Goal: Information Seeking & Learning: Learn about a topic

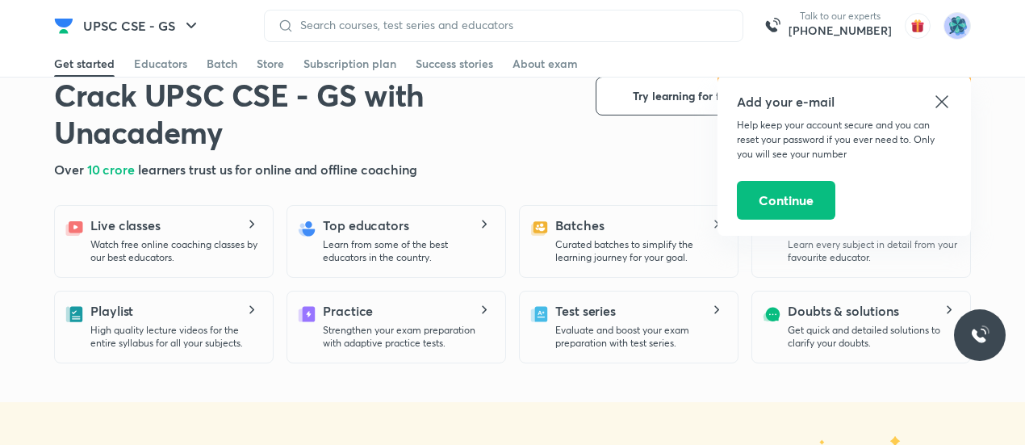
click at [937, 99] on icon at bounding box center [941, 101] width 19 height 19
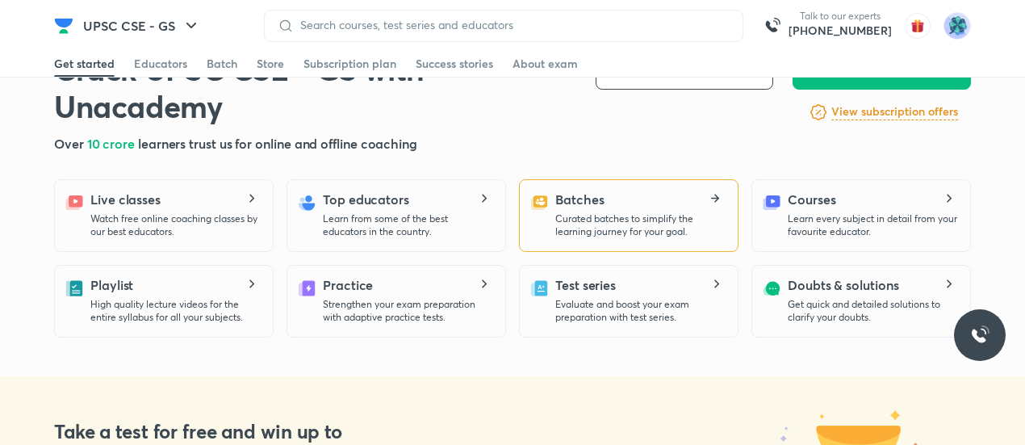
scroll to position [372, 0]
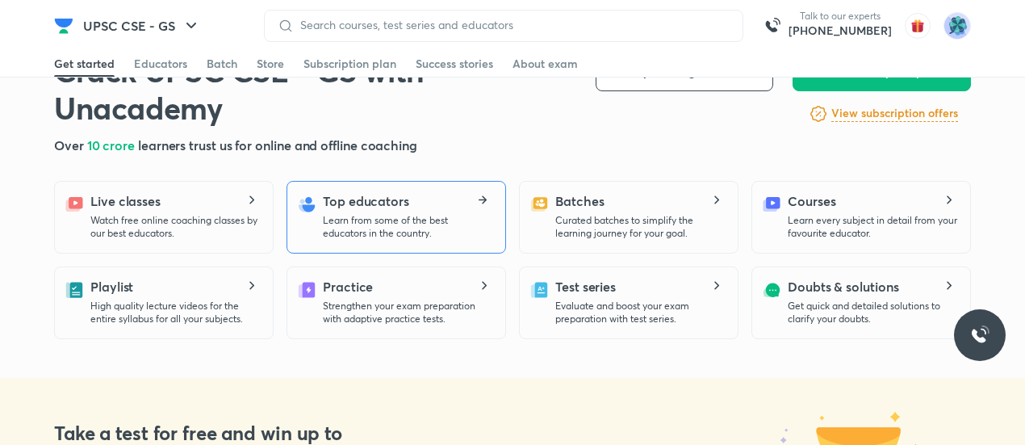
click at [400, 222] on p "Learn from some of the best educators in the country." at bounding box center [407, 227] width 169 height 26
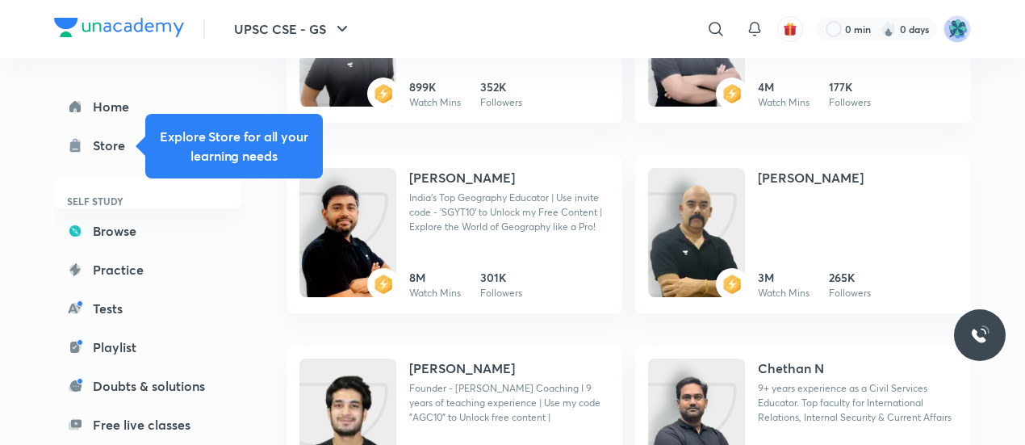
scroll to position [344, 0]
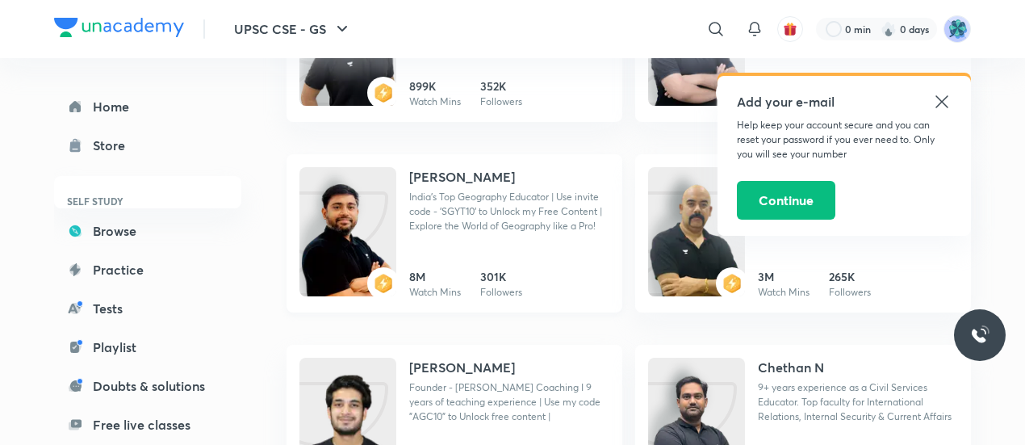
click at [379, 212] on img at bounding box center [347, 247] width 97 height 129
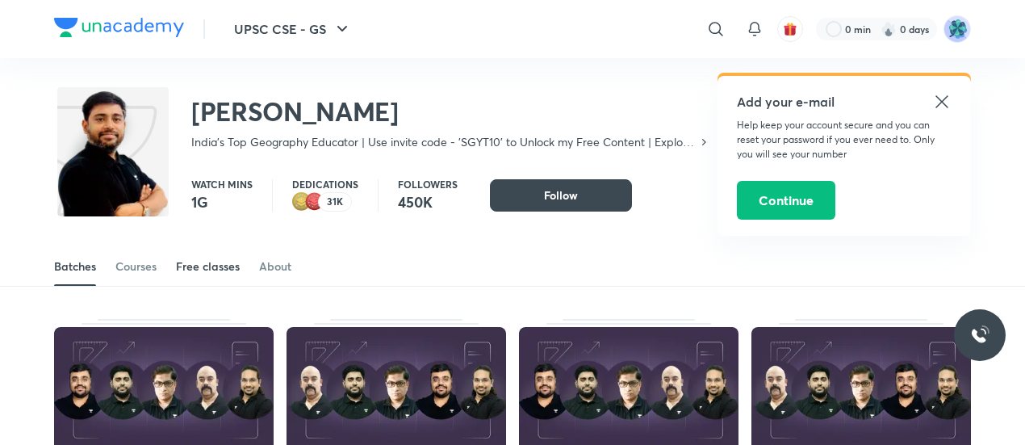
click at [219, 272] on div "Free classes" at bounding box center [208, 266] width 64 height 16
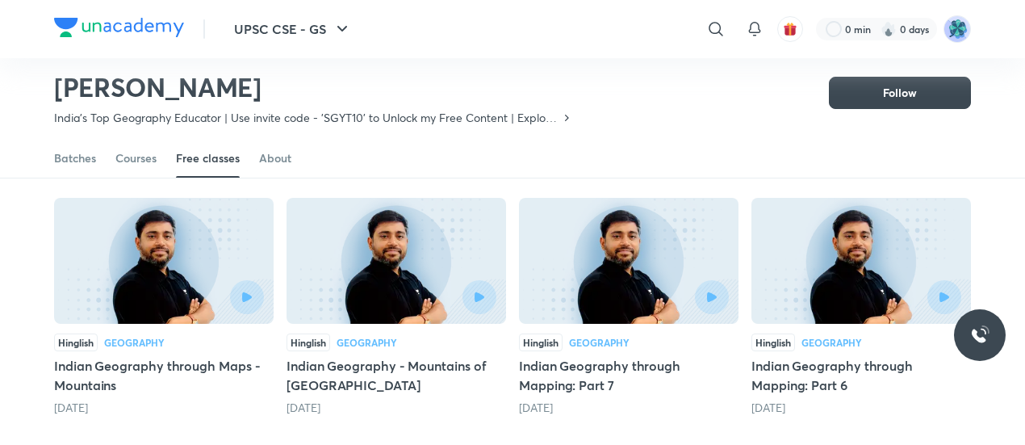
scroll to position [124, 0]
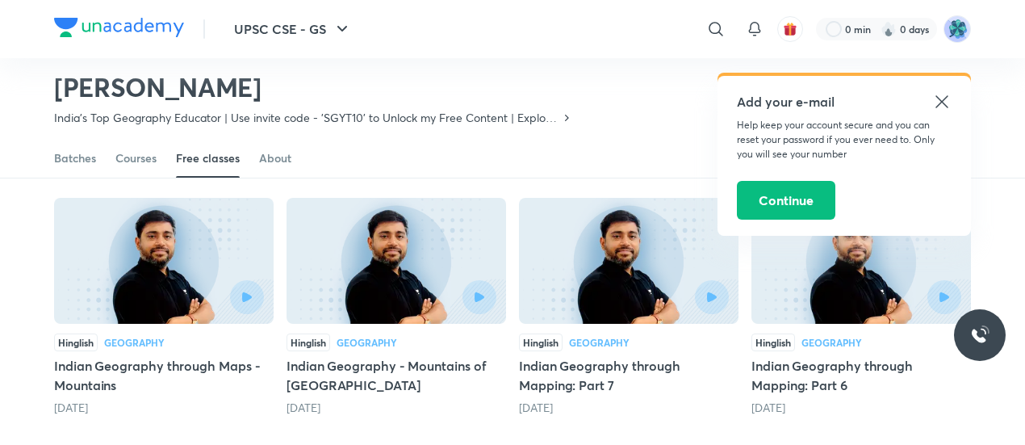
click at [943, 98] on icon at bounding box center [941, 101] width 19 height 19
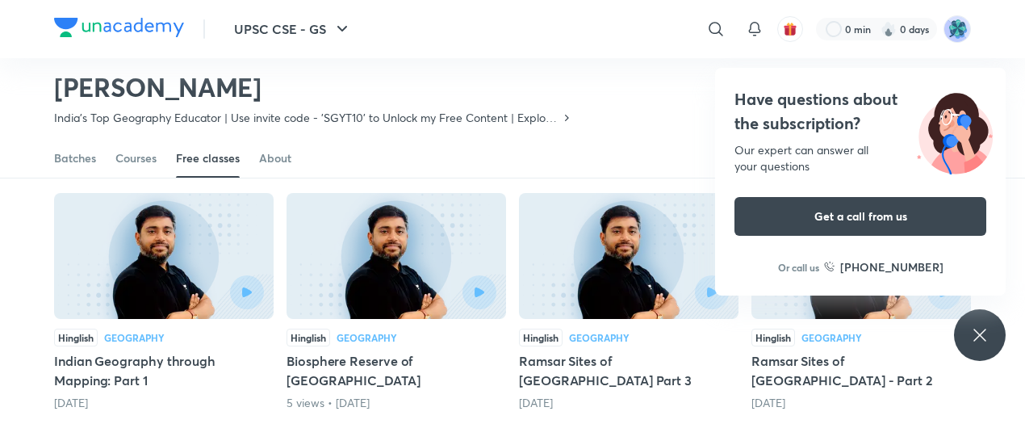
scroll to position [654, 0]
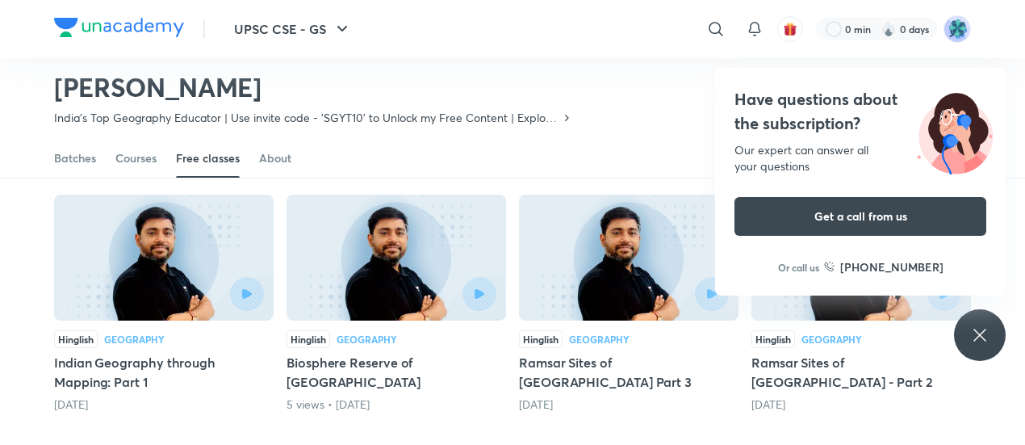
click at [972, 349] on div "Have questions about the subscription? Our expert can answer all your questions…" at bounding box center [980, 335] width 52 height 52
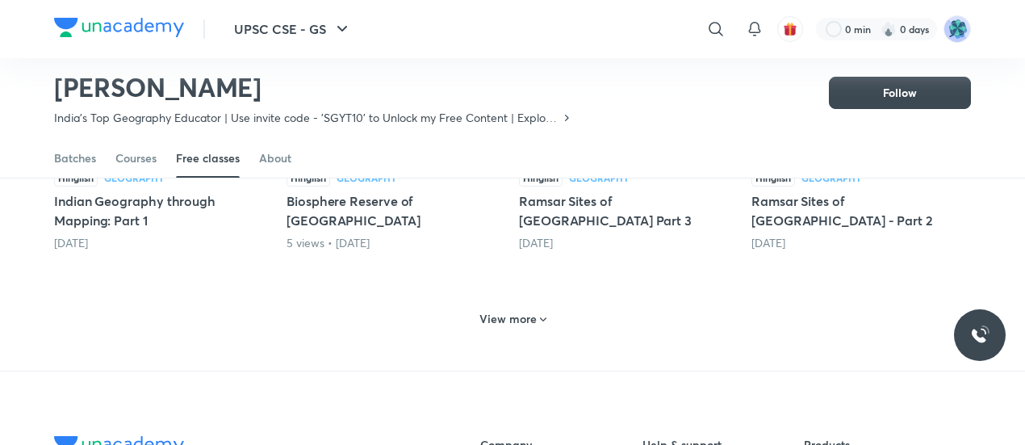
scroll to position [815, 0]
click at [519, 312] on h6 "View more" at bounding box center [507, 319] width 57 height 16
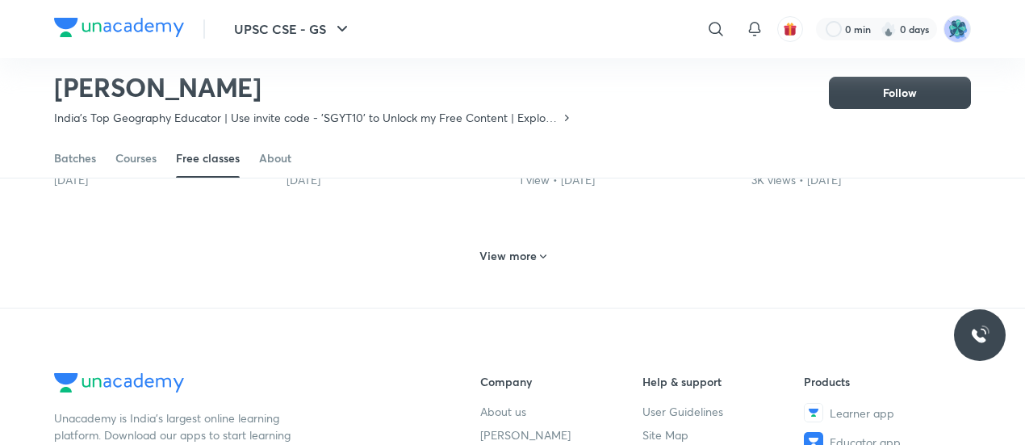
scroll to position [1635, 0]
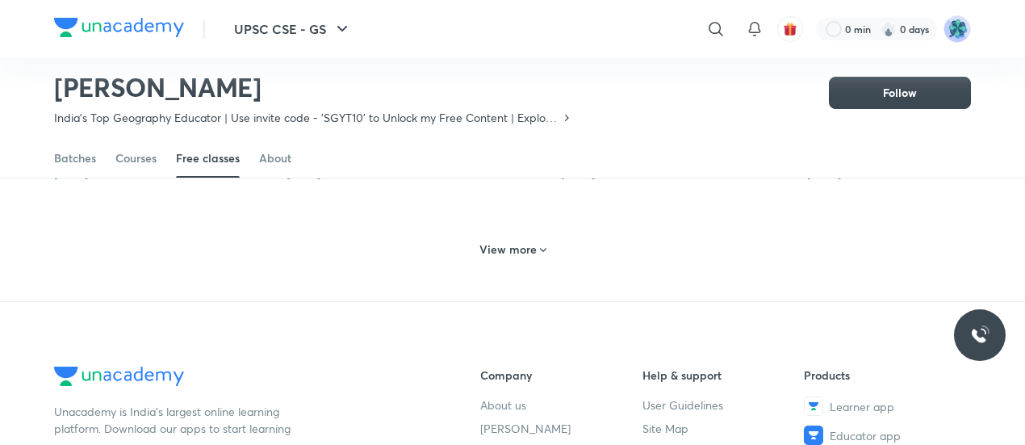
click at [529, 241] on h6 "View more" at bounding box center [507, 249] width 57 height 16
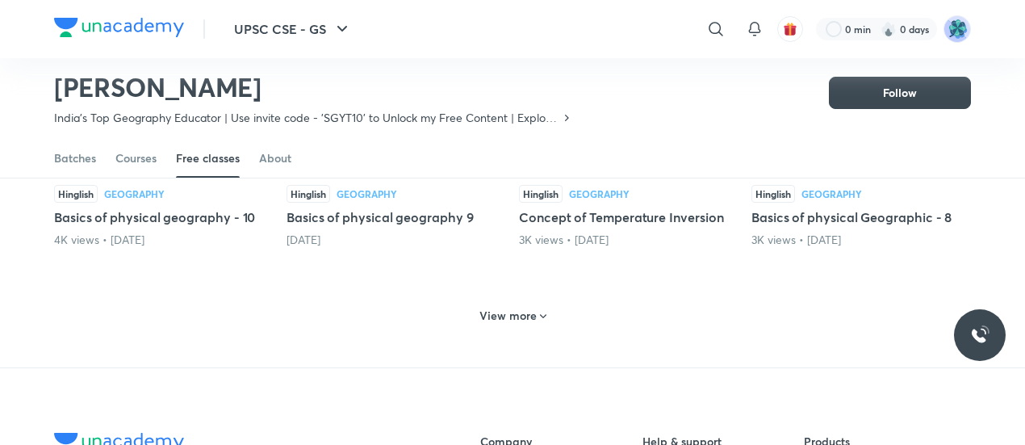
scroll to position [2319, 0]
click at [503, 307] on h6 "View more" at bounding box center [507, 315] width 57 height 16
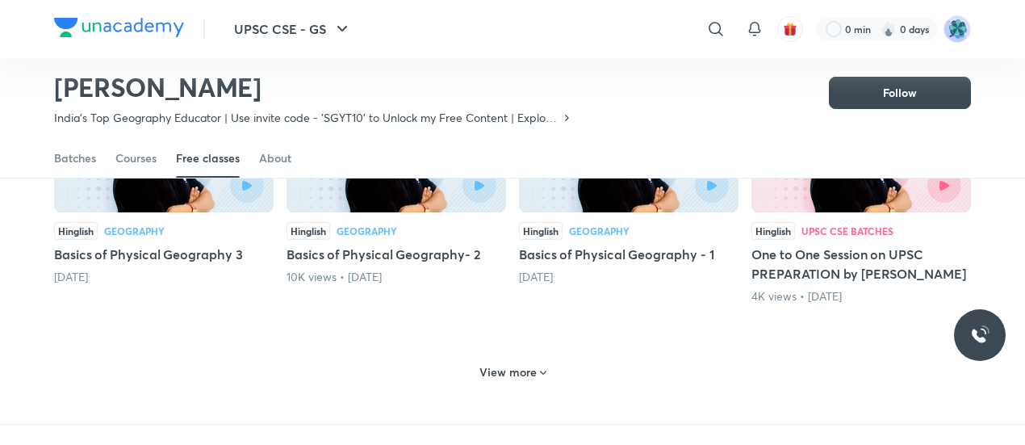
scroll to position [3034, 0]
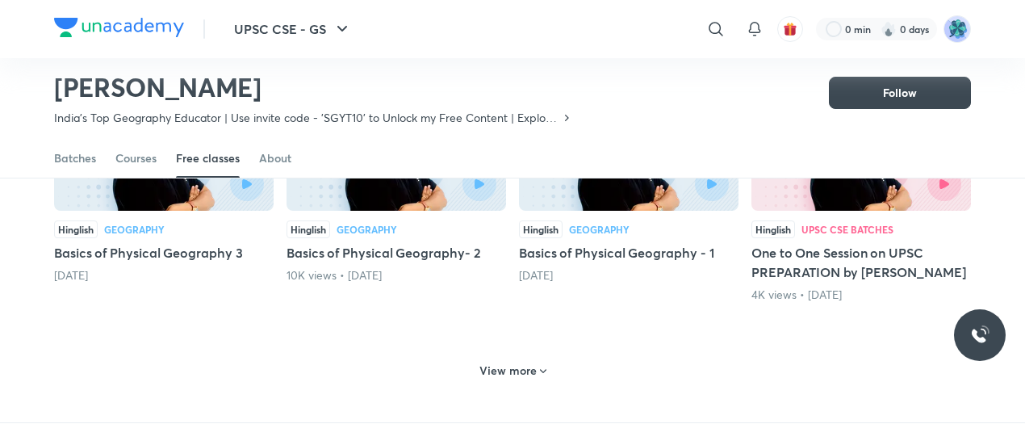
click at [521, 362] on h6 "View more" at bounding box center [507, 370] width 57 height 16
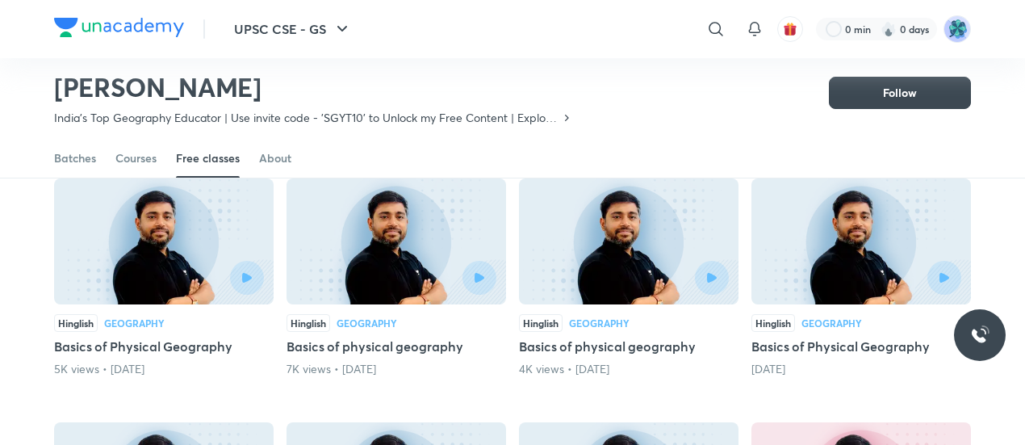
scroll to position [2697, 0]
click at [480, 272] on icon "button" at bounding box center [479, 277] width 10 height 10
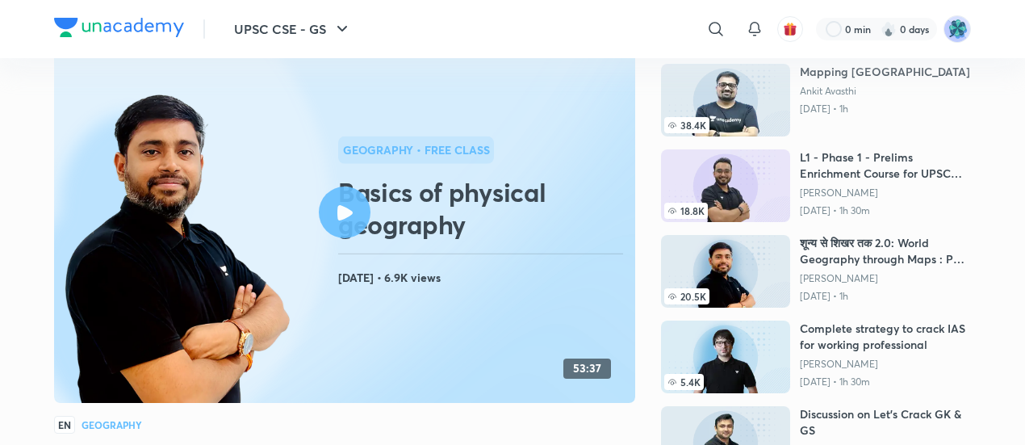
scroll to position [95, 0]
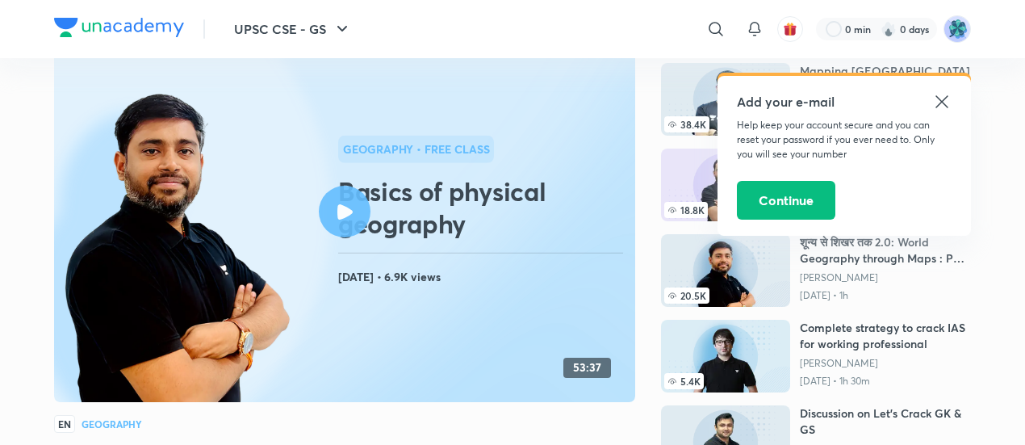
click at [350, 206] on icon at bounding box center [344, 211] width 15 height 15
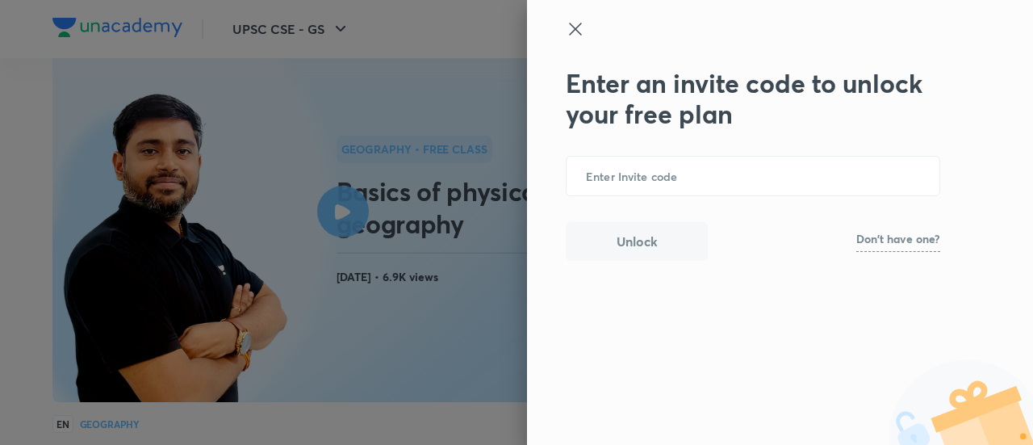
click at [905, 236] on p "Don't have one?" at bounding box center [898, 238] width 84 height 11
click at [789, 182] on input "text" at bounding box center [753, 177] width 373 height 40
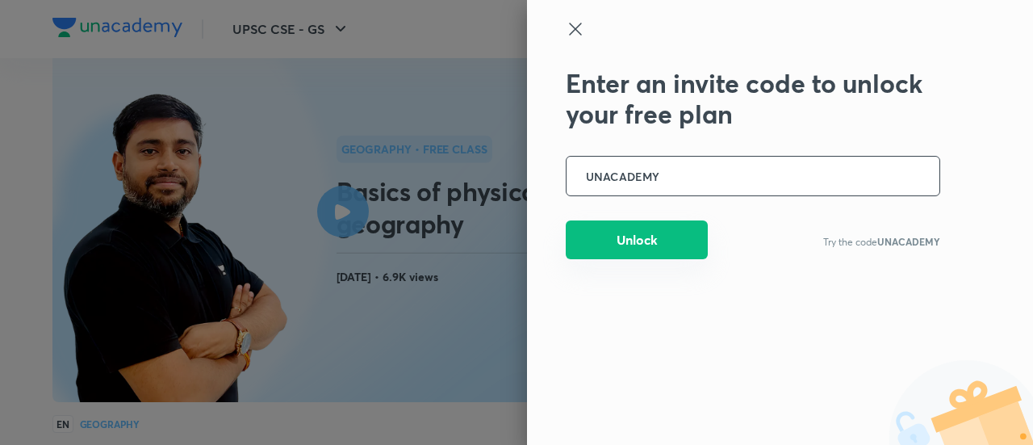
type input "UNACADEMY"
click at [673, 238] on button "Unlock" at bounding box center [637, 239] width 142 height 39
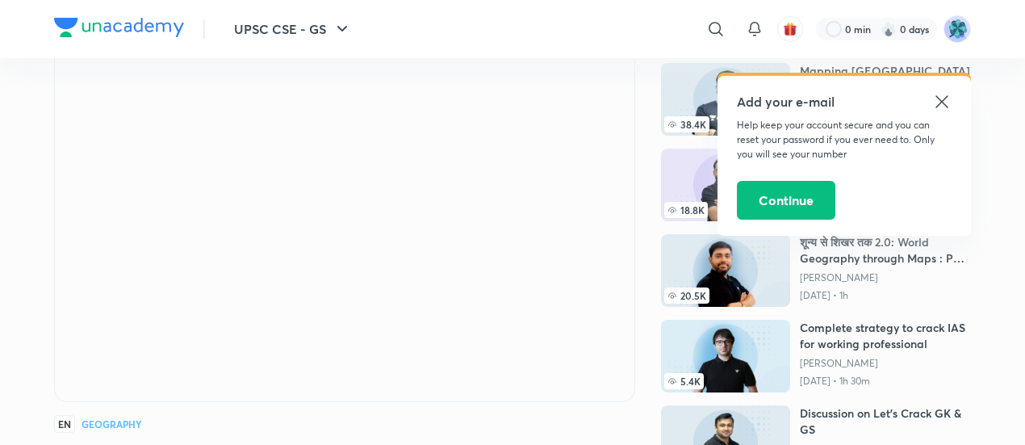
click at [939, 102] on icon at bounding box center [941, 101] width 19 height 19
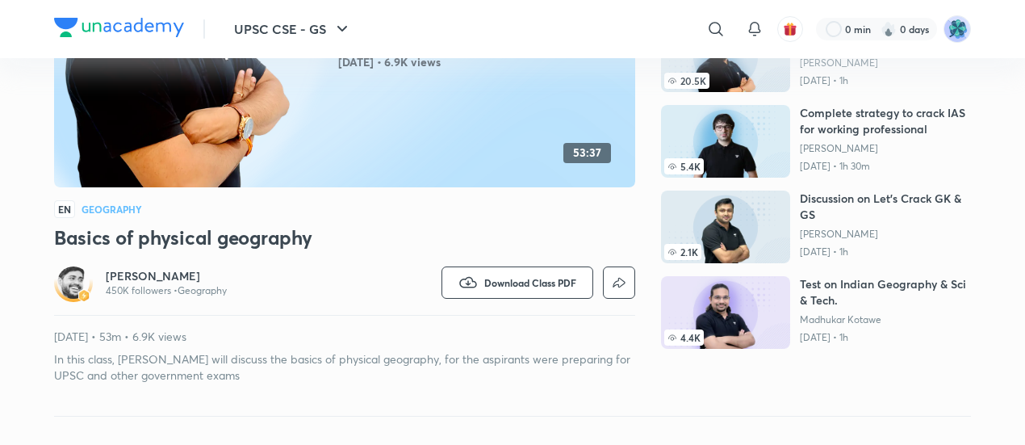
scroll to position [0, 0]
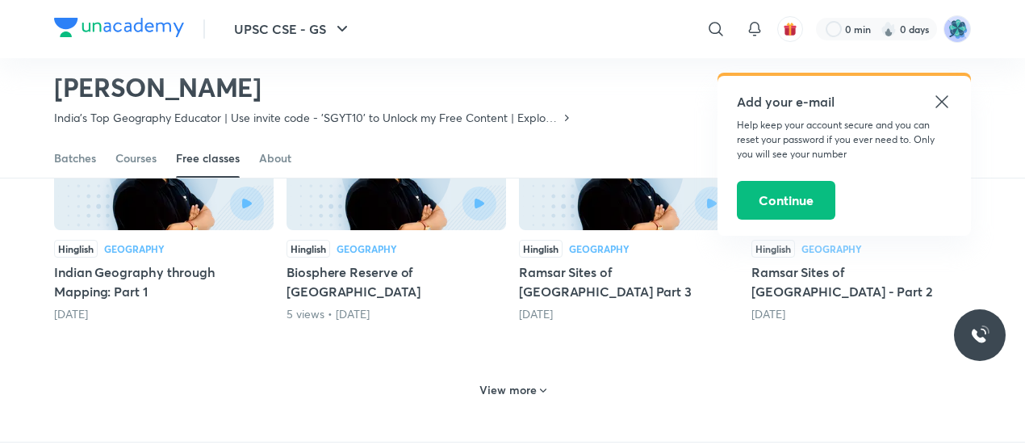
scroll to position [746, 0]
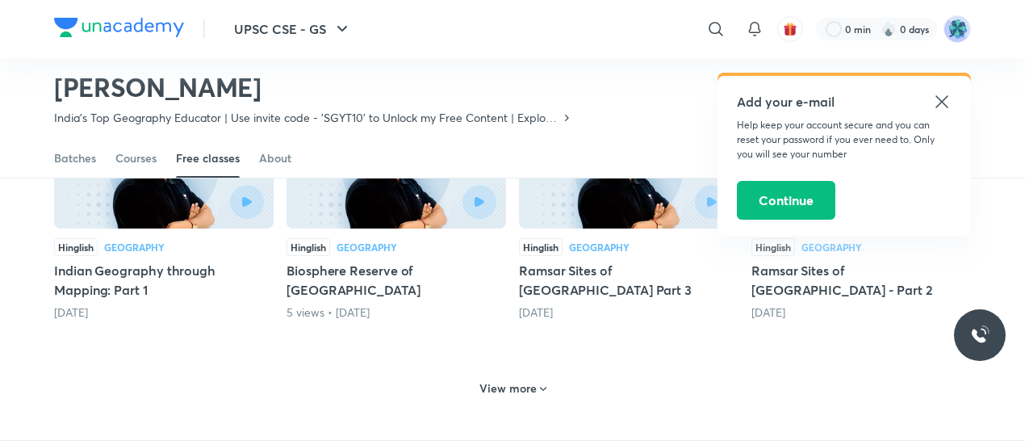
click at [942, 93] on icon at bounding box center [941, 101] width 19 height 19
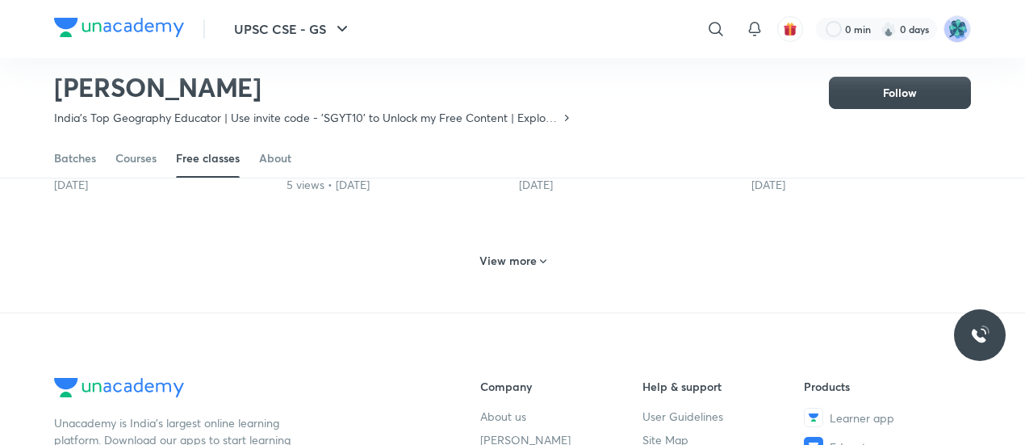
scroll to position [883, 0]
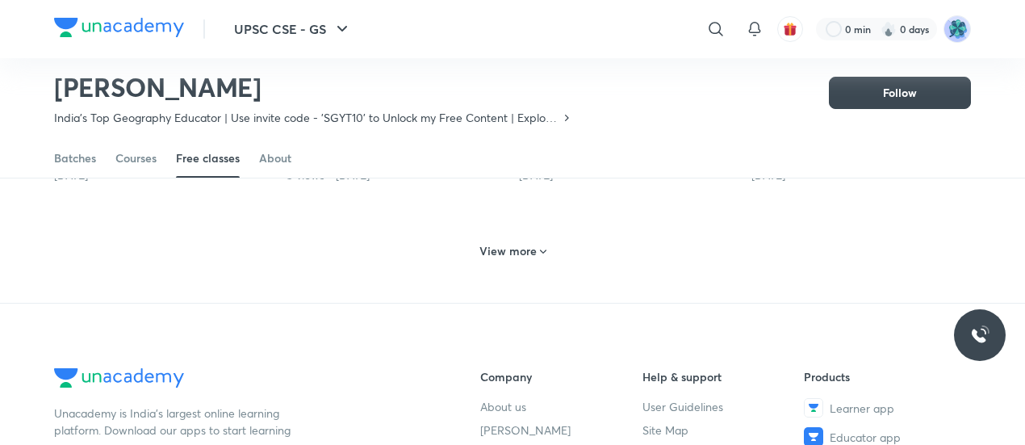
click at [504, 252] on h6 "View more" at bounding box center [507, 251] width 57 height 16
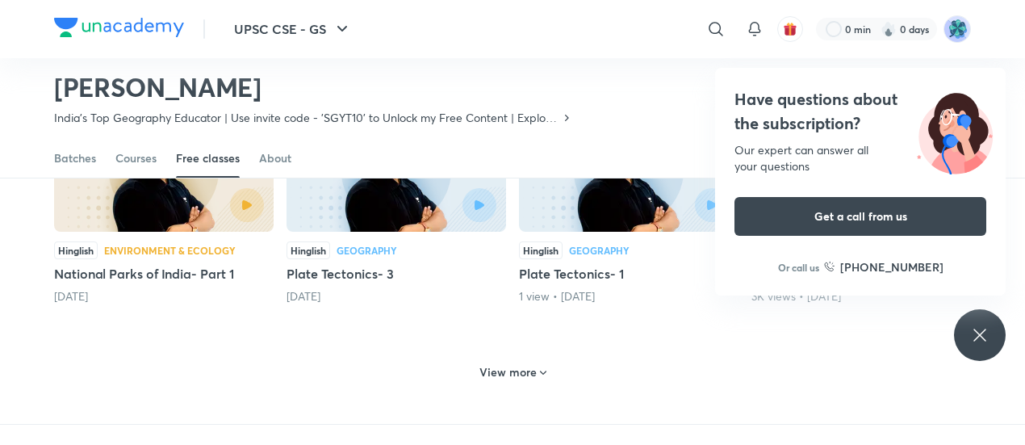
scroll to position [1553, 0]
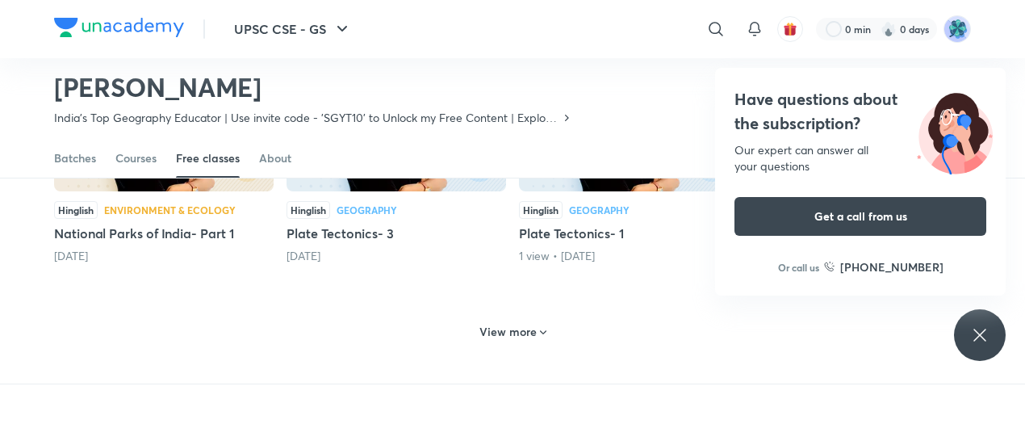
click at [516, 324] on h6 "View more" at bounding box center [507, 332] width 57 height 16
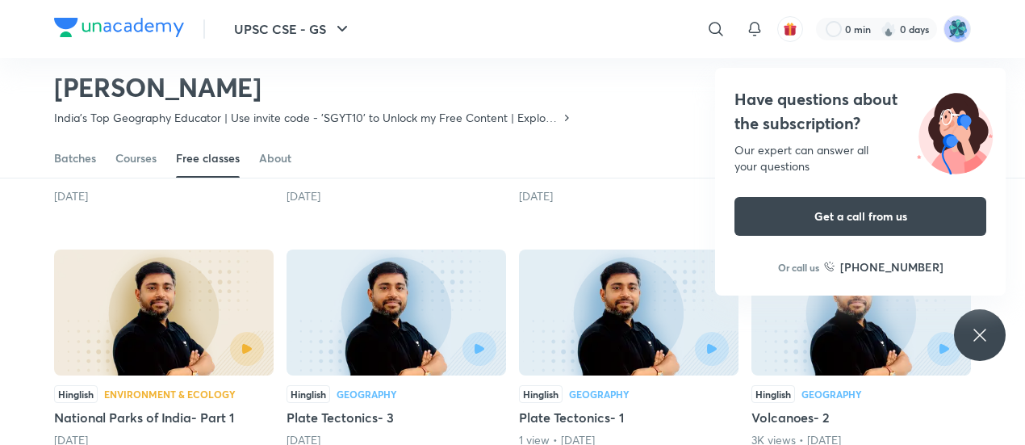
scroll to position [1370, 0]
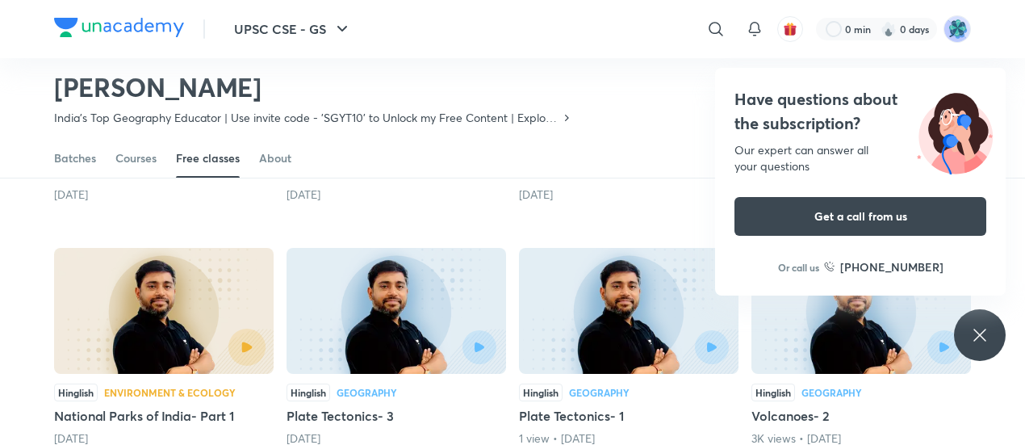
click at [250, 328] on button "button" at bounding box center [246, 346] width 37 height 37
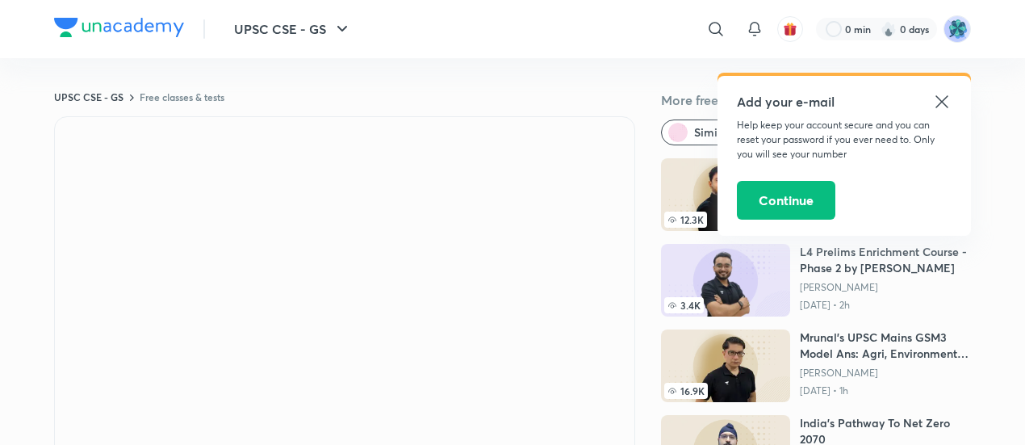
click at [944, 95] on icon at bounding box center [941, 101] width 19 height 19
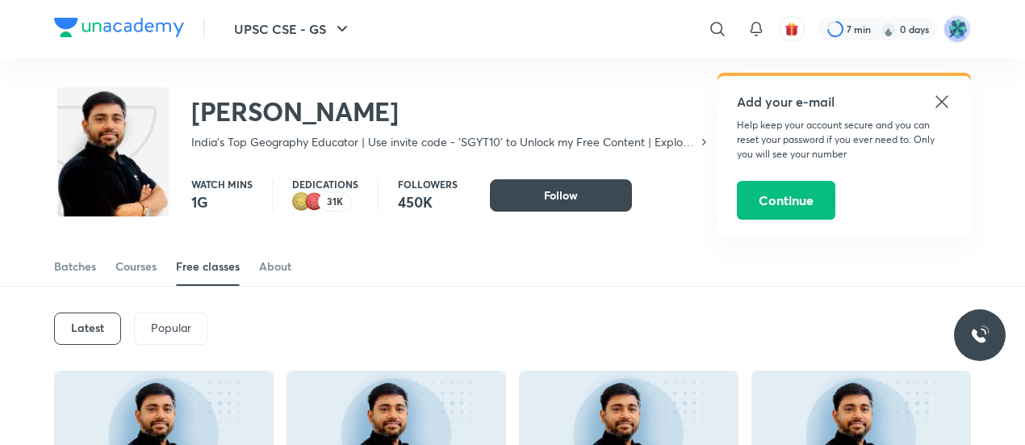
click at [933, 99] on icon at bounding box center [941, 101] width 19 height 19
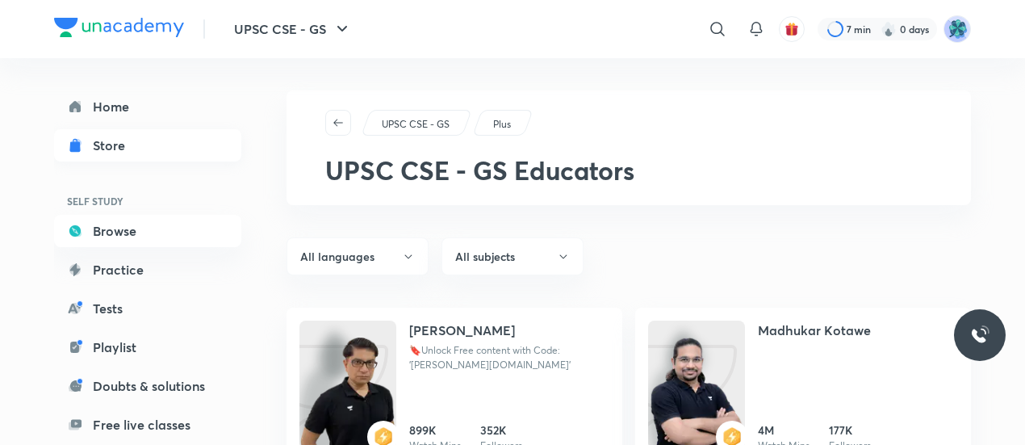
click at [108, 142] on div "Store" at bounding box center [114, 145] width 42 height 19
click at [141, 98] on link "Home" at bounding box center [147, 106] width 187 height 32
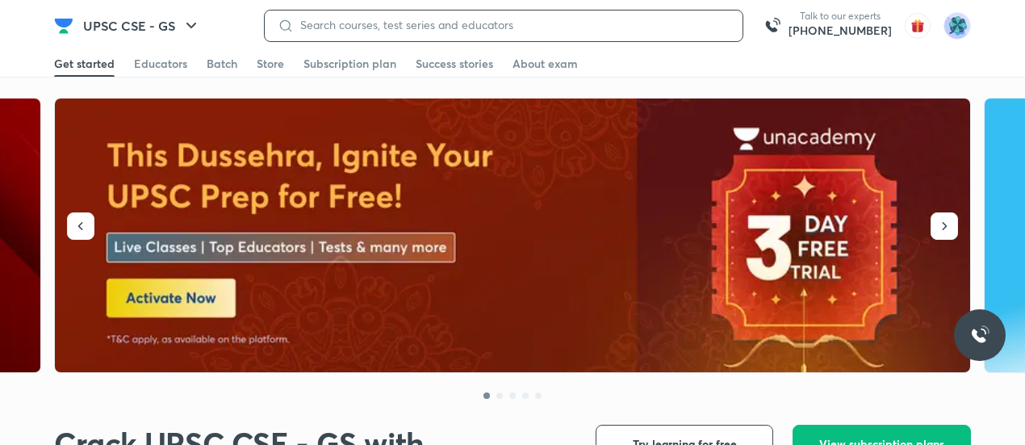
click at [410, 27] on input at bounding box center [512, 25] width 436 height 13
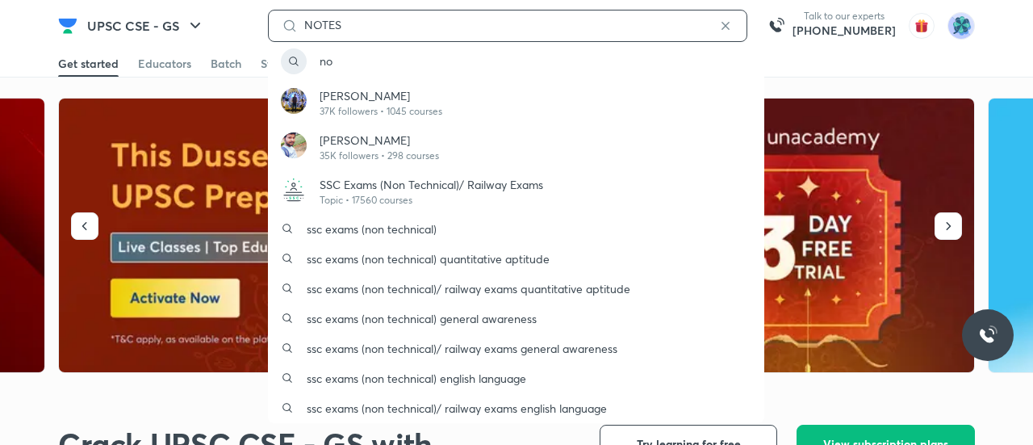
type input "NOTES"
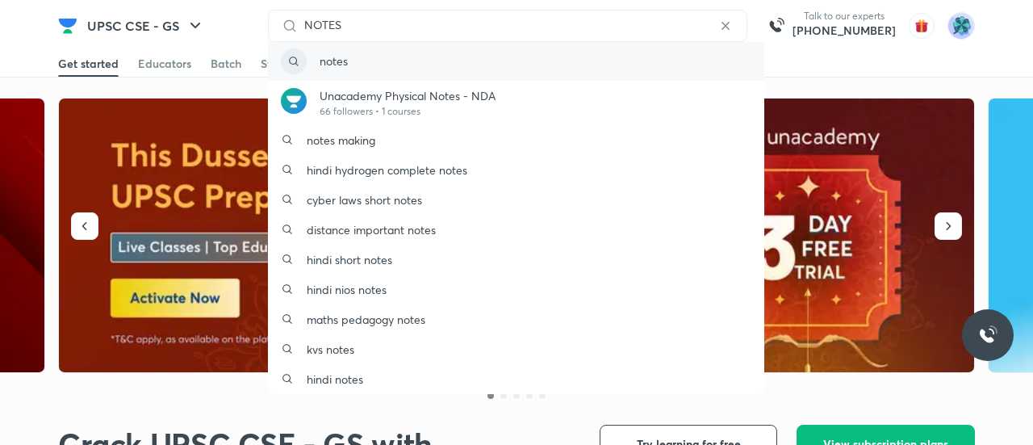
click at [394, 71] on div "notes" at bounding box center [516, 61] width 496 height 39
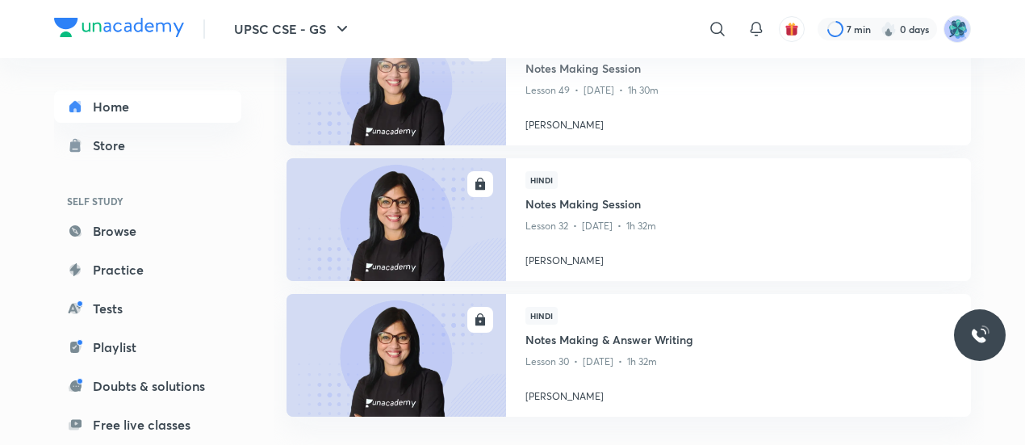
scroll to position [1494, 0]
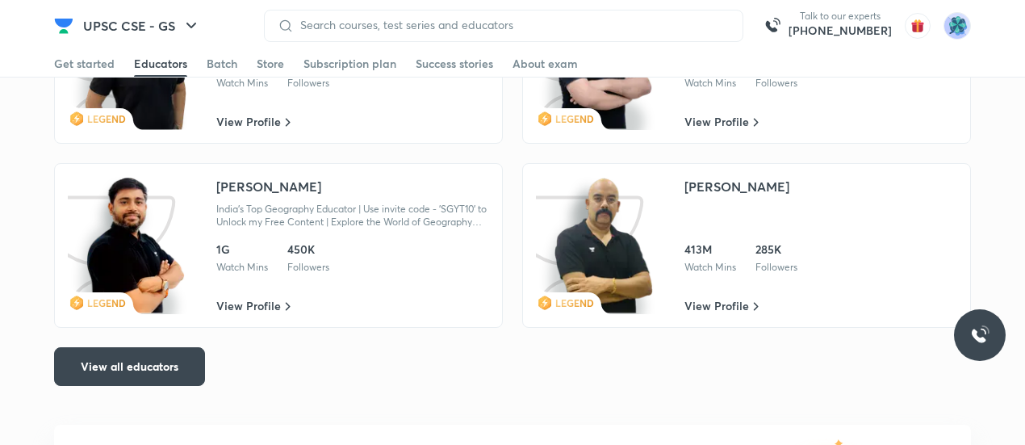
scroll to position [2852, 0]
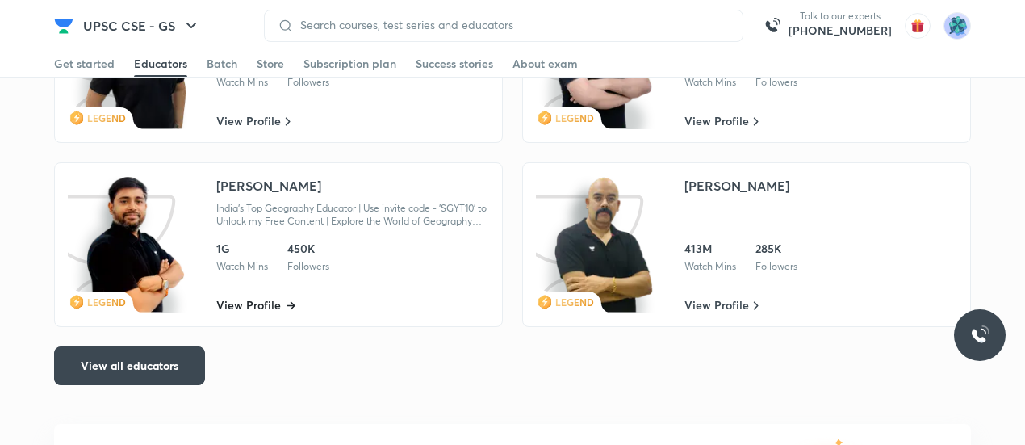
click at [247, 297] on span "View Profile" at bounding box center [248, 305] width 65 height 16
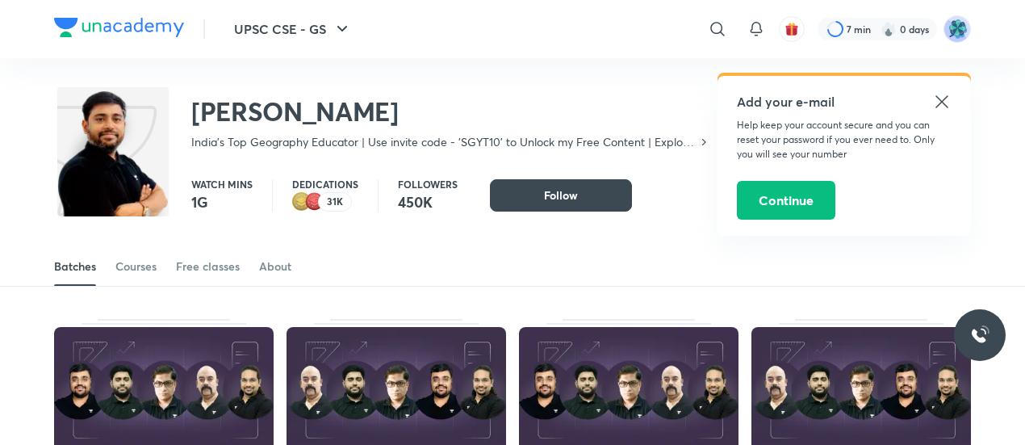
click at [939, 100] on icon at bounding box center [941, 101] width 12 height 12
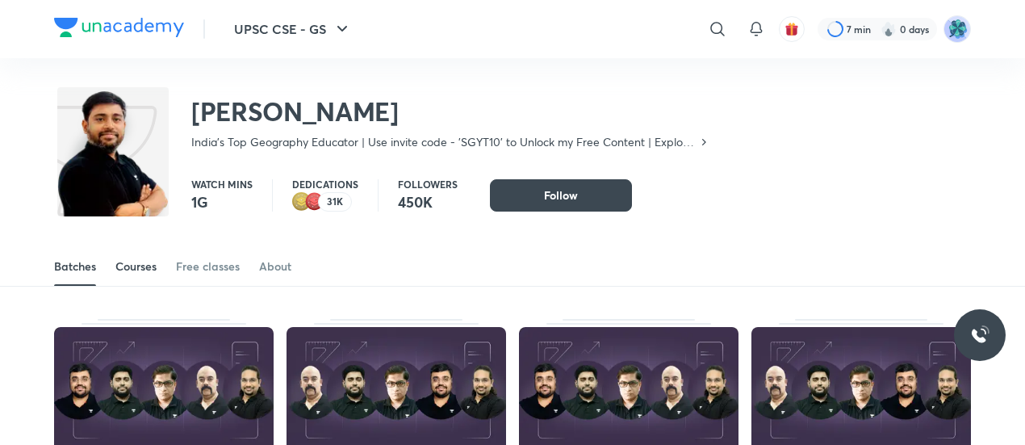
click at [148, 269] on div "Courses" at bounding box center [135, 266] width 41 height 16
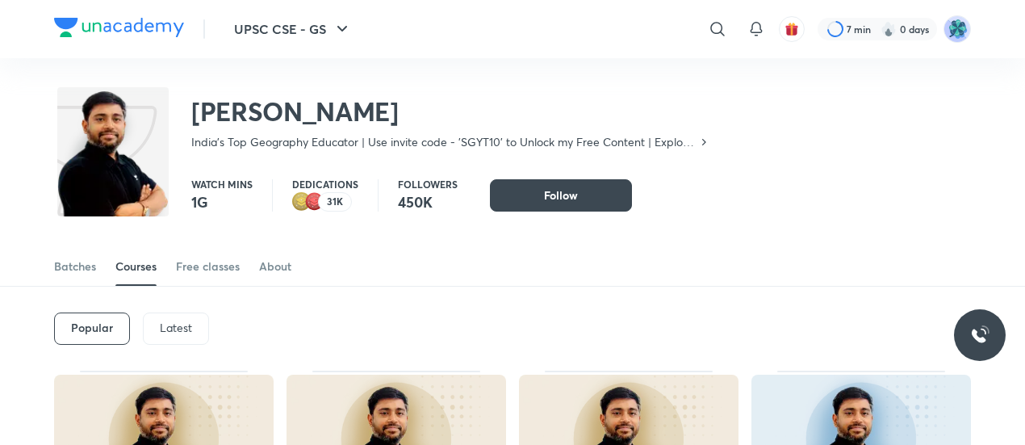
click at [173, 324] on p "Latest" at bounding box center [176, 327] width 32 height 13
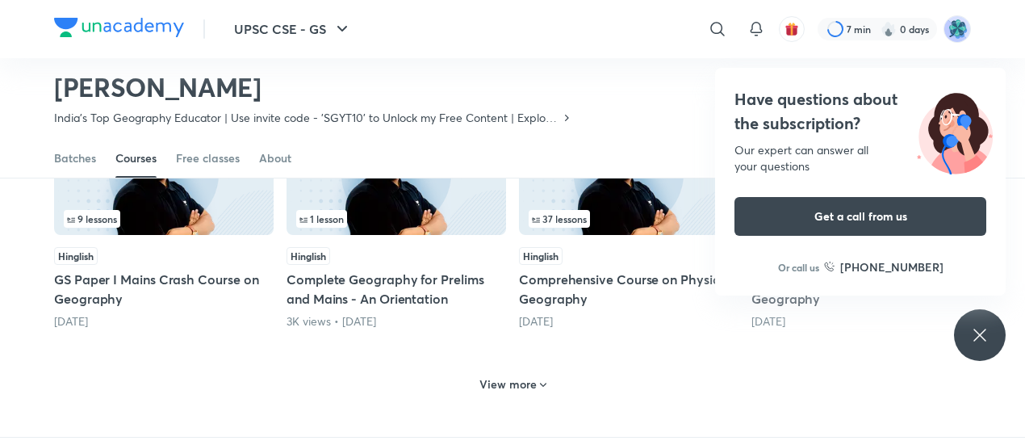
scroll to position [751, 0]
click at [512, 386] on h6 "View more" at bounding box center [507, 383] width 57 height 16
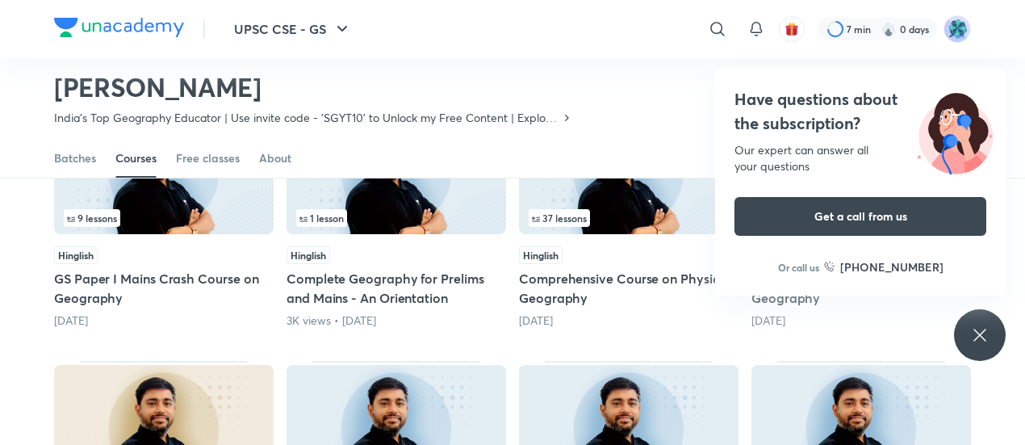
click at [617, 82] on div "Sudarshan Gurjar India's Top Geography Educator | Use invite code - 'SGYT10' to…" at bounding box center [512, 86] width 917 height 105
click at [798, 266] on p "Or call us" at bounding box center [798, 267] width 41 height 15
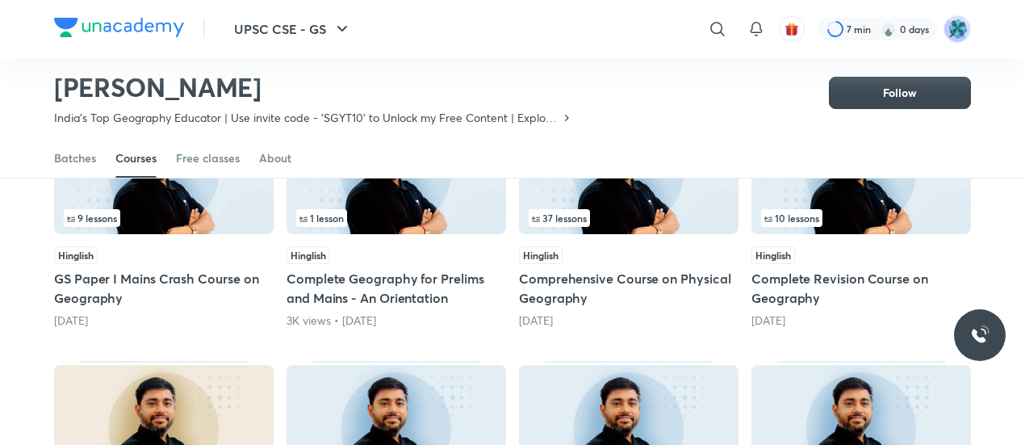
click at [975, 328] on img at bounding box center [979, 334] width 19 height 19
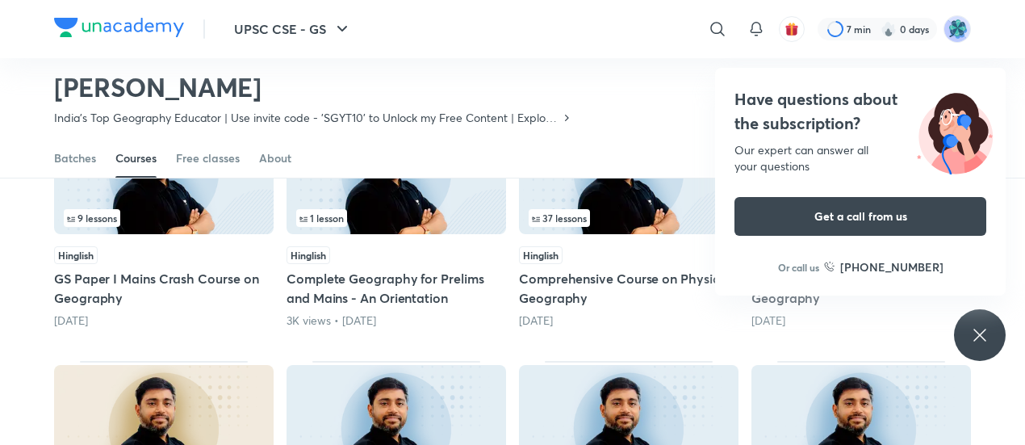
click at [979, 322] on div "Have questions about the subscription? Our expert can answer all your questions…" at bounding box center [980, 335] width 52 height 52
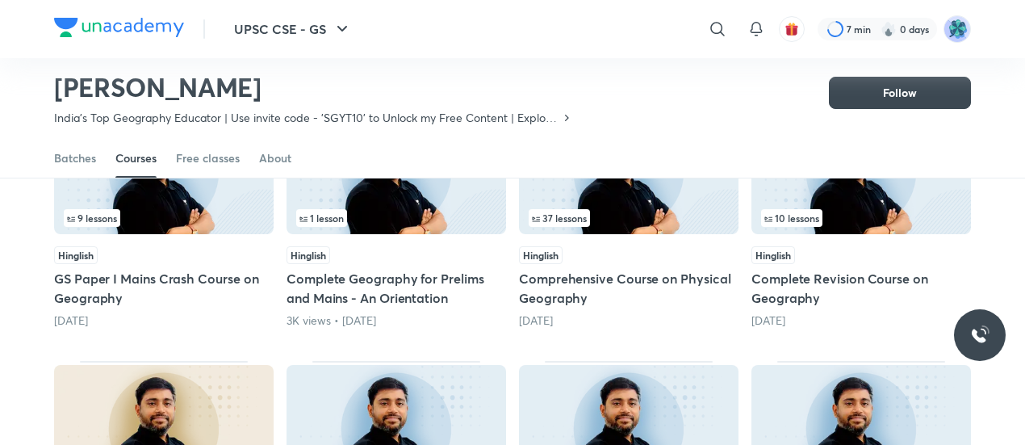
click at [989, 327] on div at bounding box center [980, 335] width 52 height 52
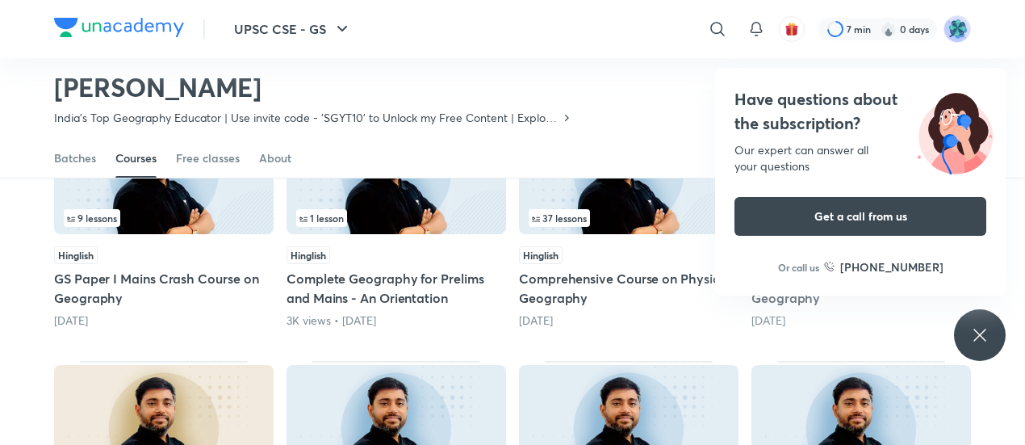
click at [979, 321] on div "Have questions about the subscription? Our expert can answer all your questions…" at bounding box center [980, 335] width 52 height 52
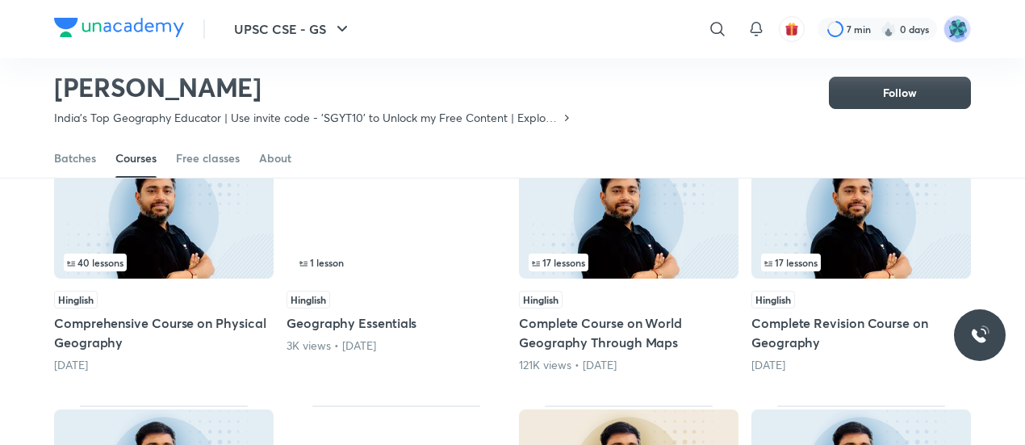
scroll to position [1215, 0]
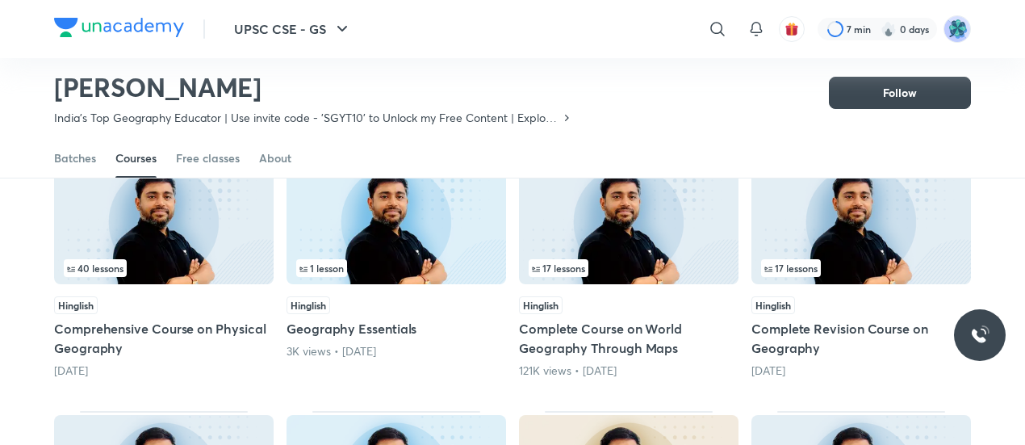
click at [223, 224] on img at bounding box center [164, 221] width 220 height 126
